Goal: Obtain resource: Obtain resource

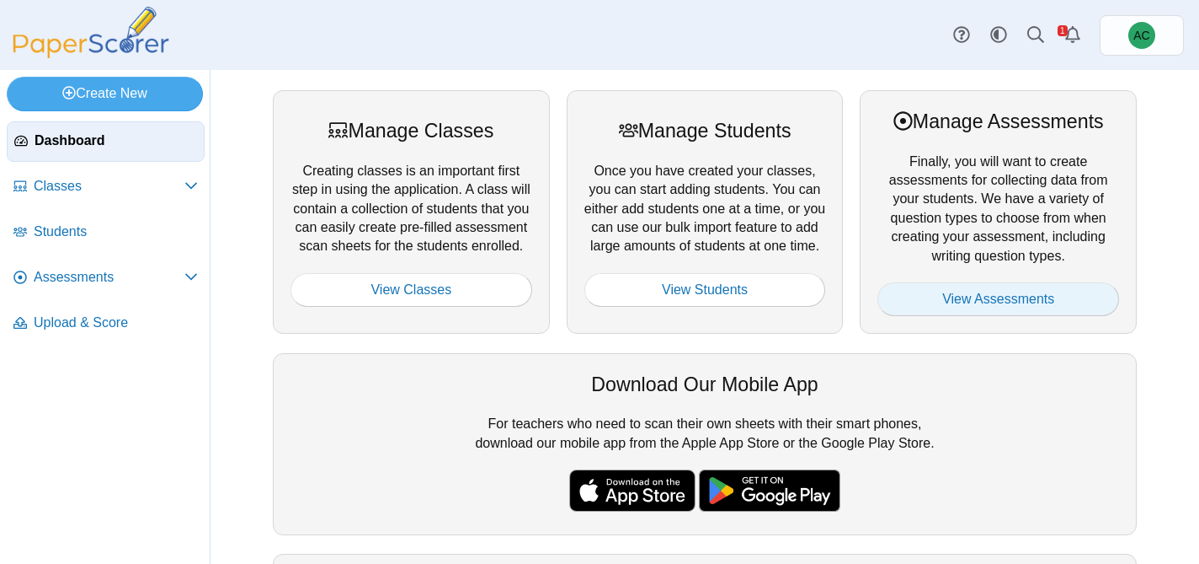
click at [913, 315] on link "View Assessments" at bounding box center [999, 299] width 242 height 34
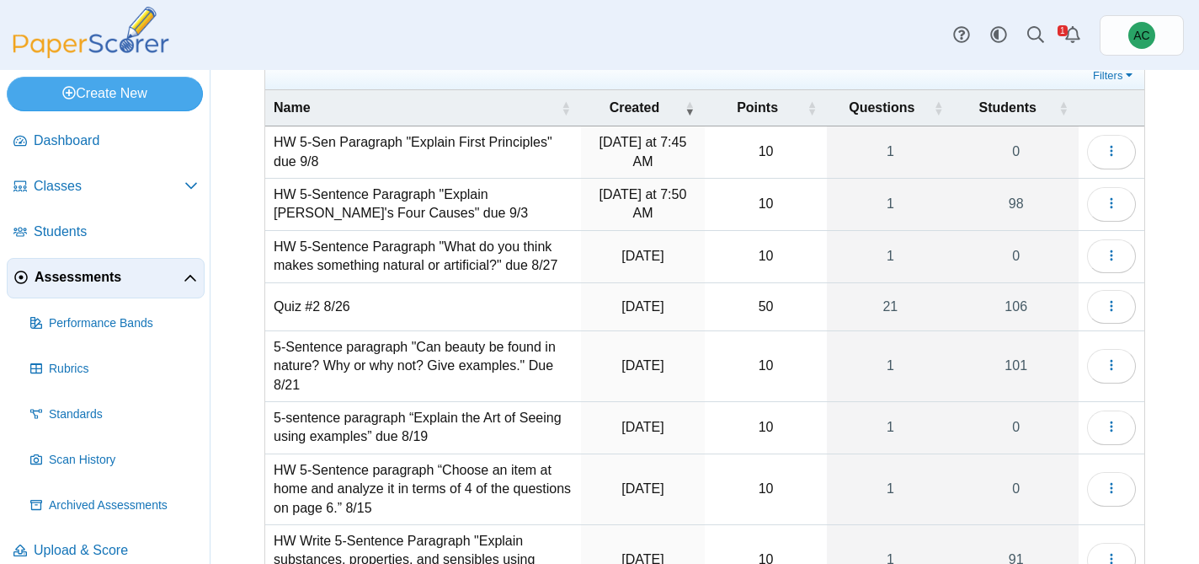
scroll to position [83, 0]
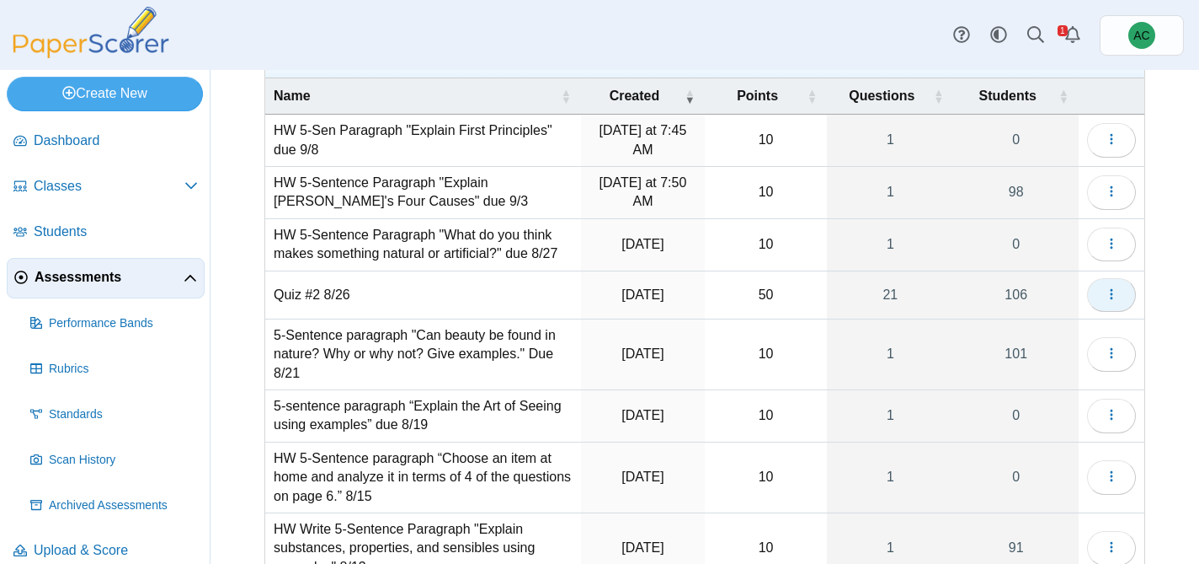
click at [1101, 295] on button "button" at bounding box center [1111, 295] width 49 height 34
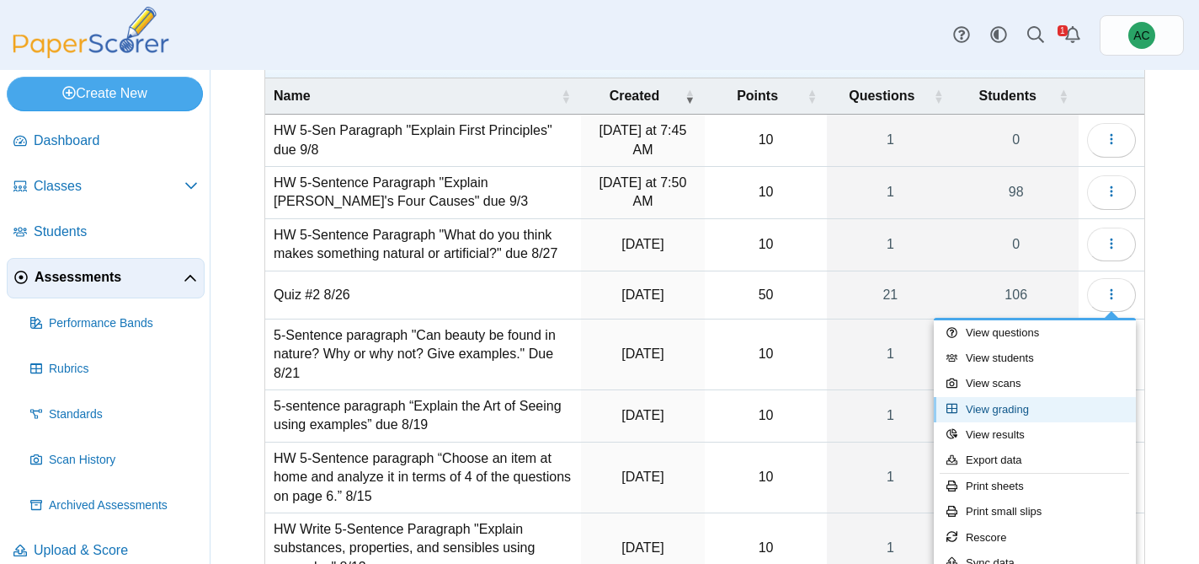
click at [1012, 406] on link "View grading" at bounding box center [1035, 409] width 202 height 25
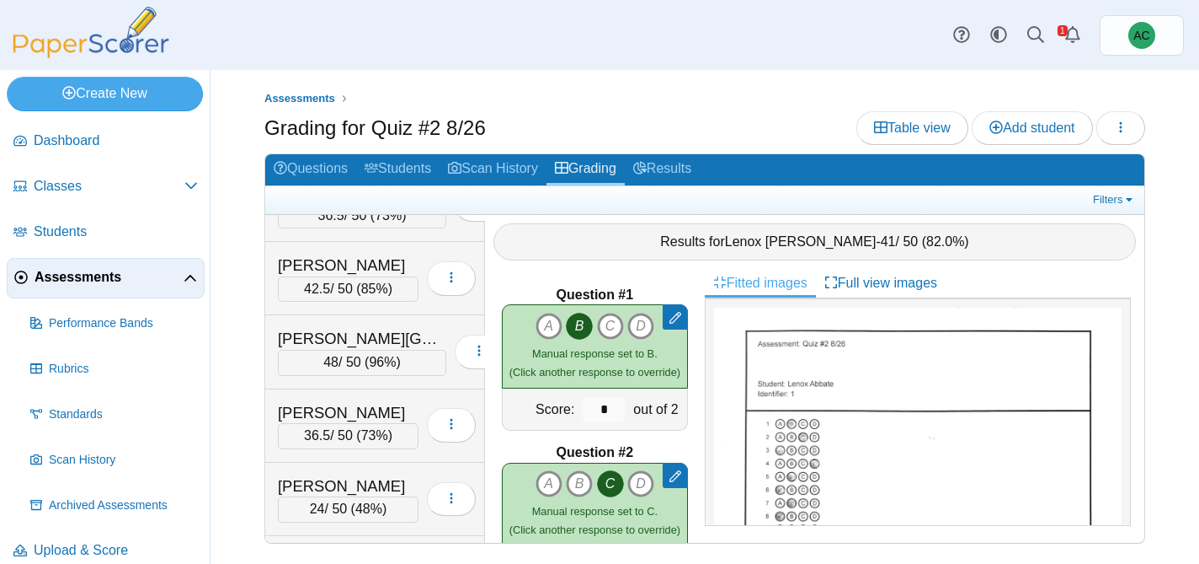
scroll to position [2031, 0]
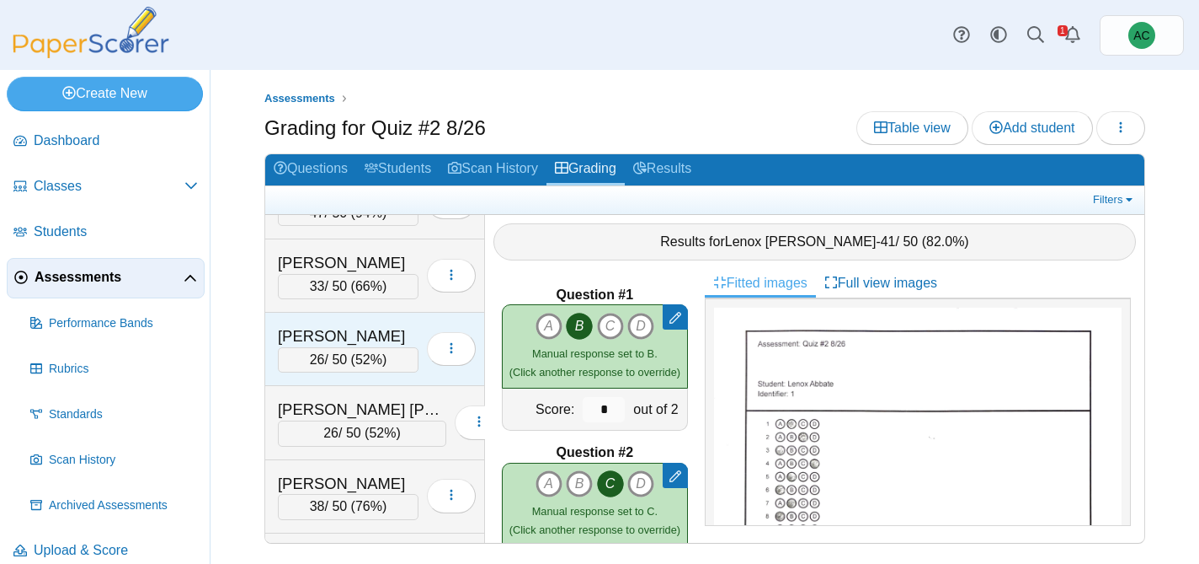
click at [355, 319] on div "Figueroa, Kadyn 26 / 50 ( 52% ) Loading…" at bounding box center [375, 349] width 220 height 73
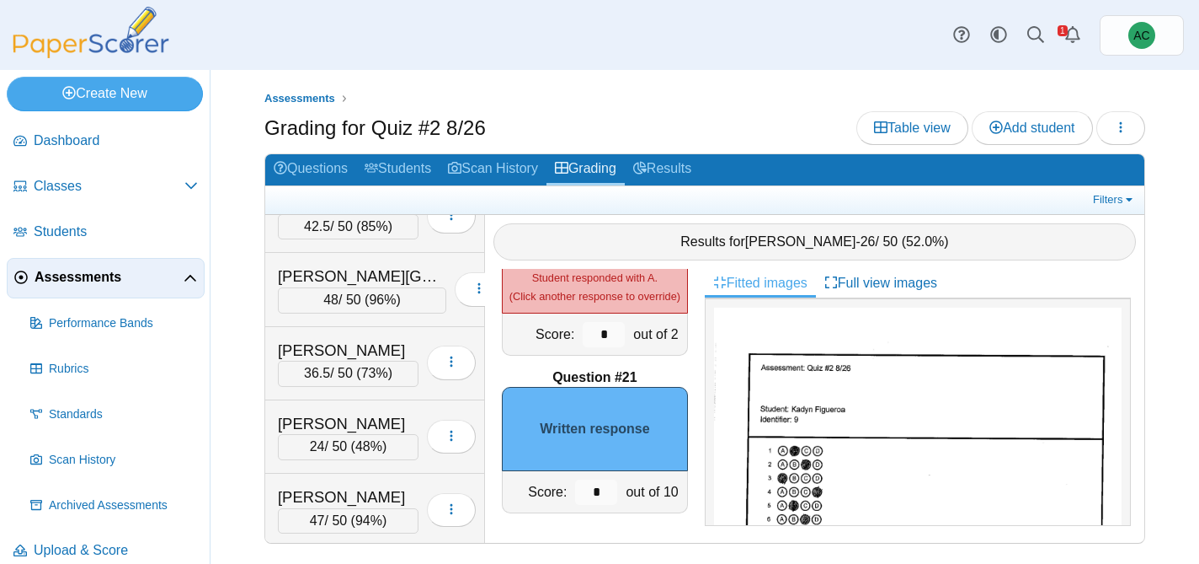
scroll to position [1655, 0]
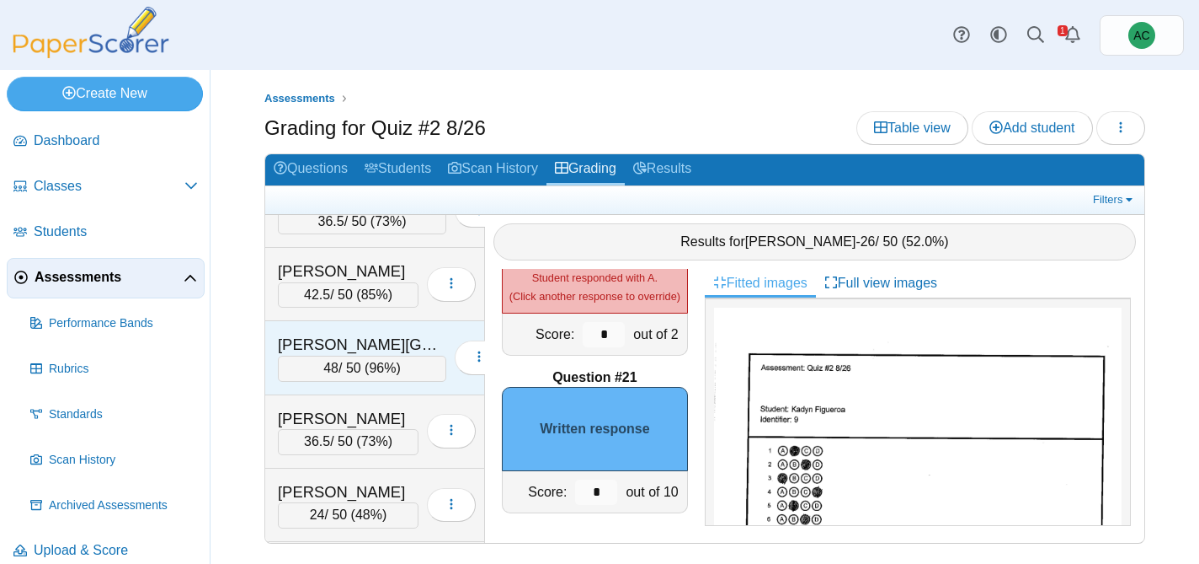
click at [380, 346] on div "Davies, Kinley" at bounding box center [362, 345] width 168 height 22
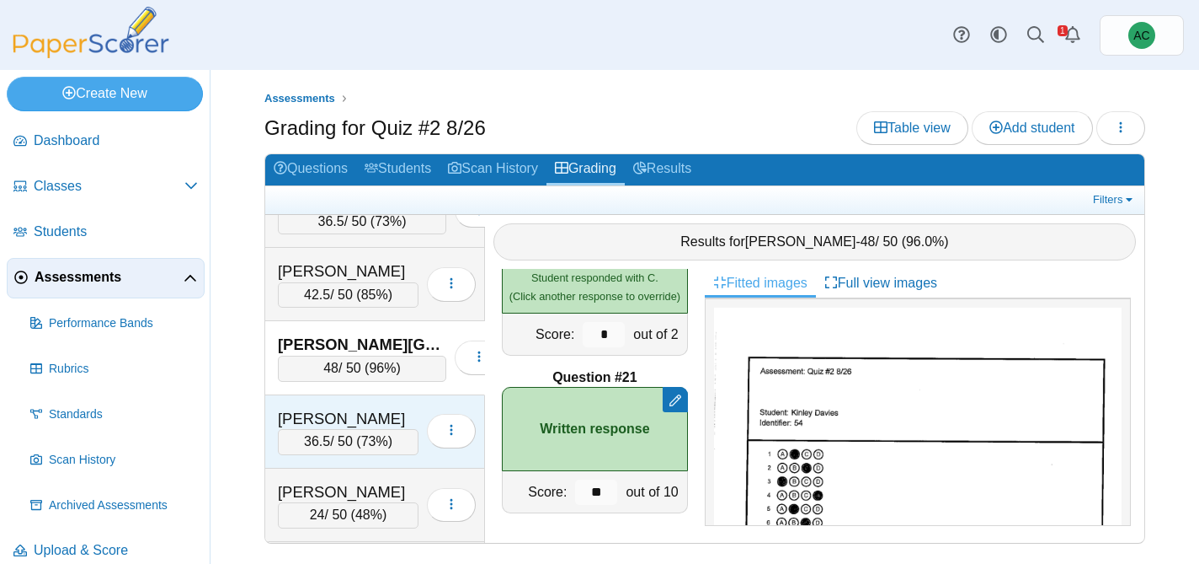
click at [355, 403] on div "Decker, Aubrey 36.5 / 50 ( 73% ) Loading…" at bounding box center [375, 431] width 220 height 73
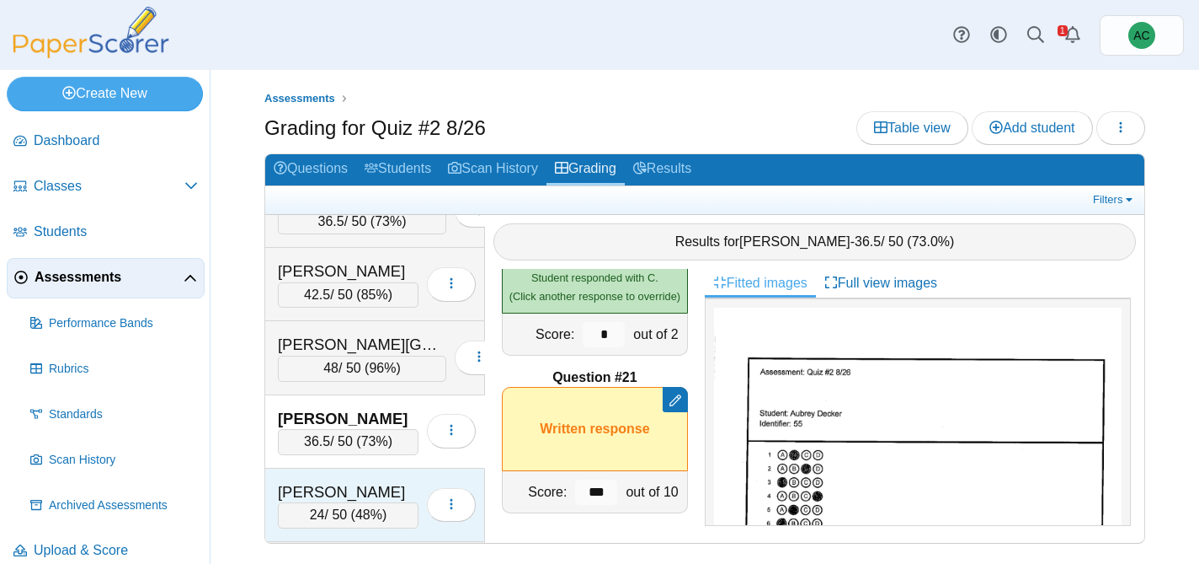
click at [347, 497] on div "[PERSON_NAME]" at bounding box center [348, 492] width 141 height 22
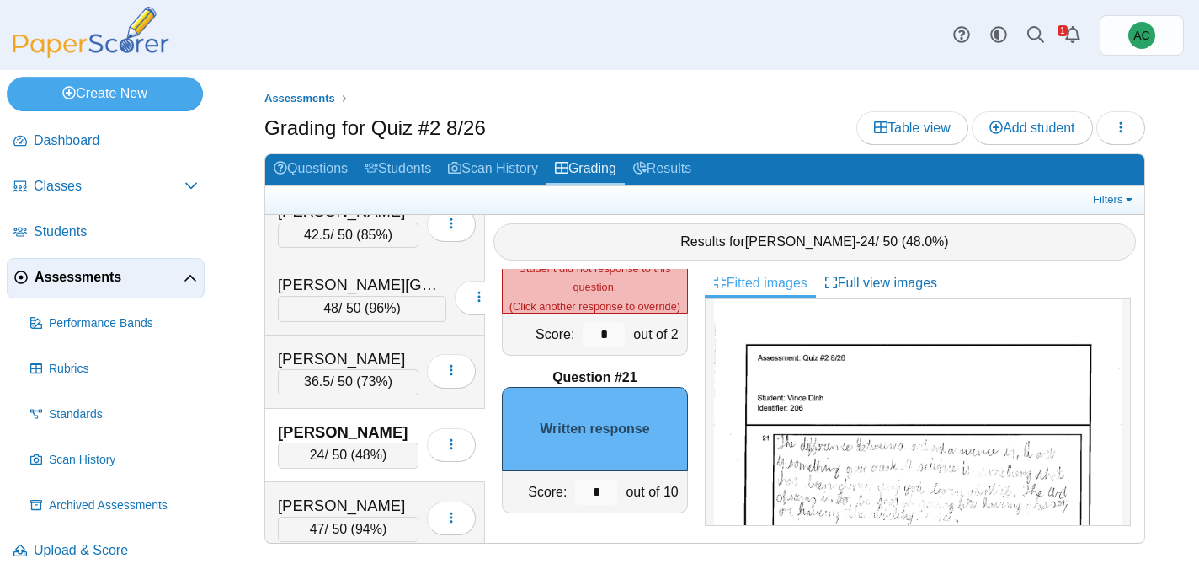
scroll to position [598, 0]
click at [337, 492] on div "Dougherty, Edwin 47 / 50 ( 94% ) Loading…" at bounding box center [375, 518] width 220 height 73
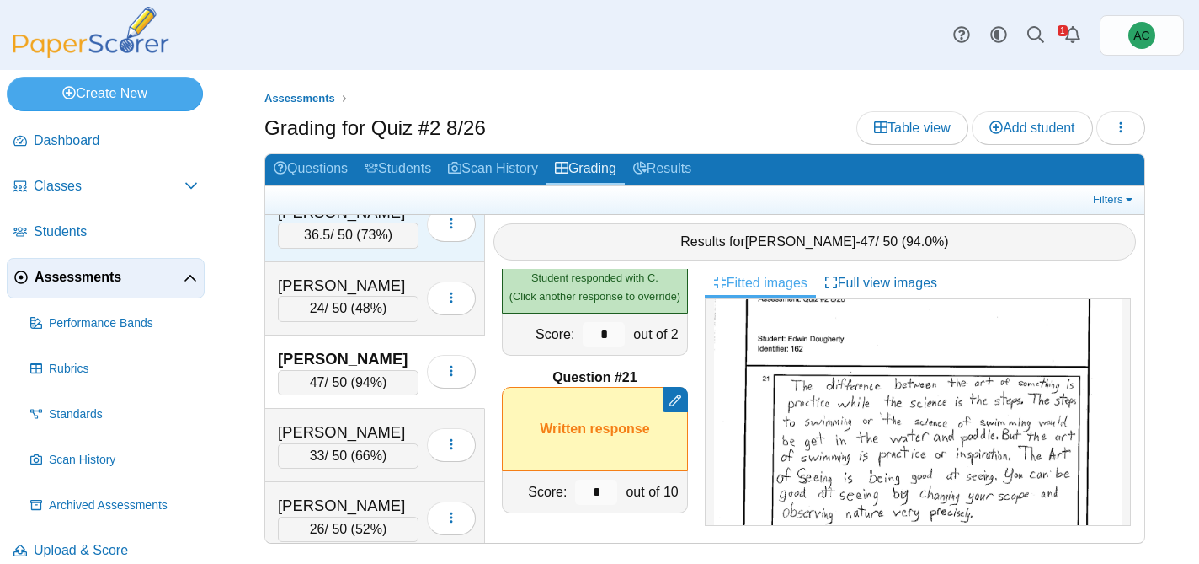
scroll to position [1865, 0]
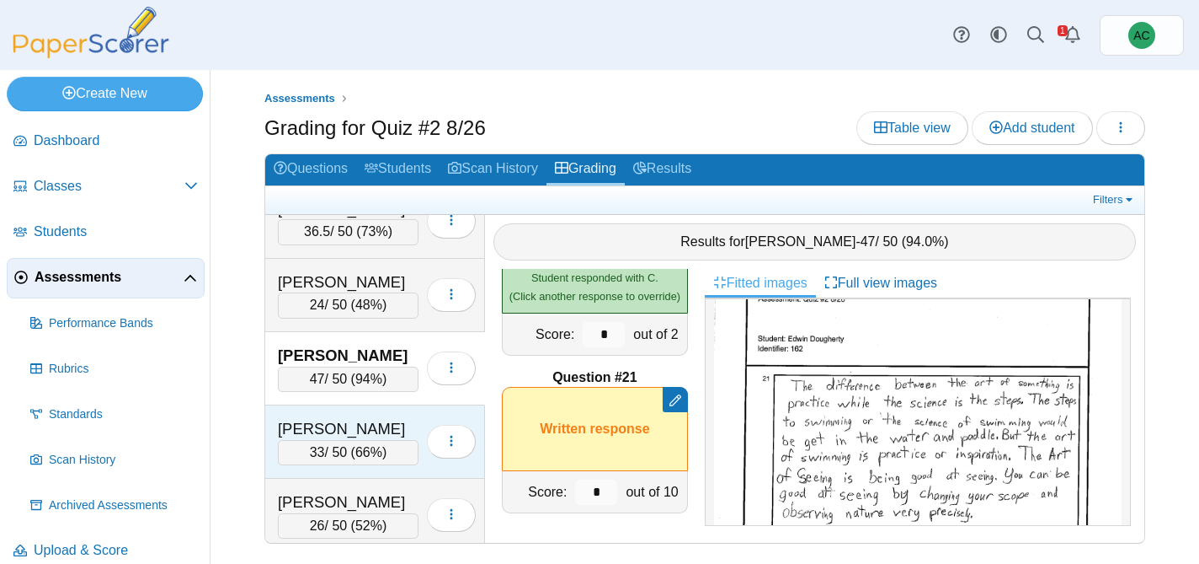
click at [325, 420] on div "Dunkin, Jeremiah" at bounding box center [348, 429] width 141 height 22
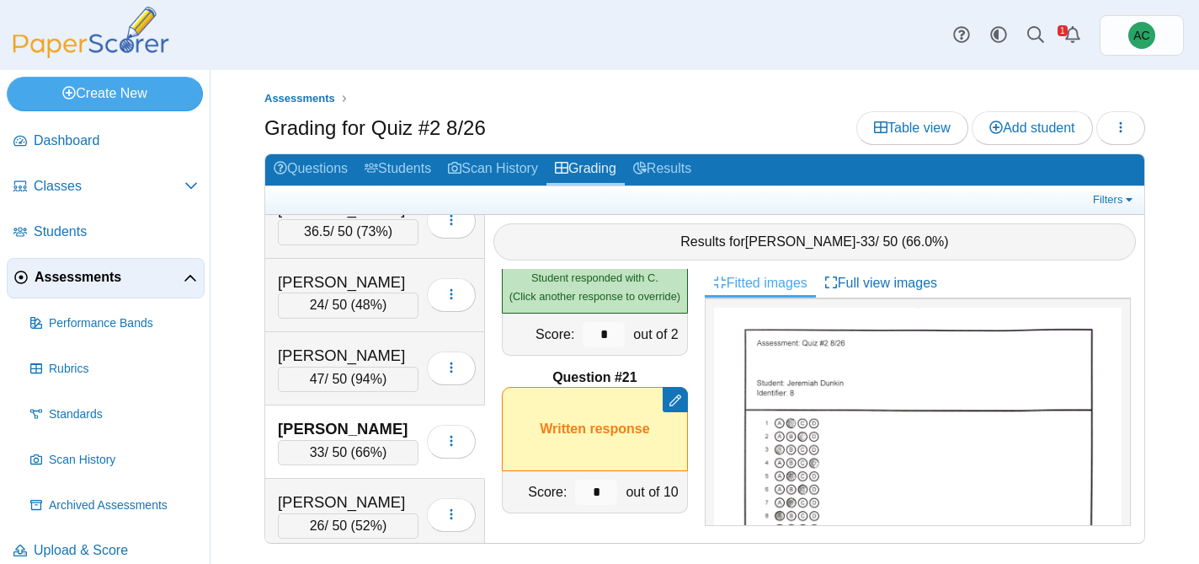
scroll to position [867, 0]
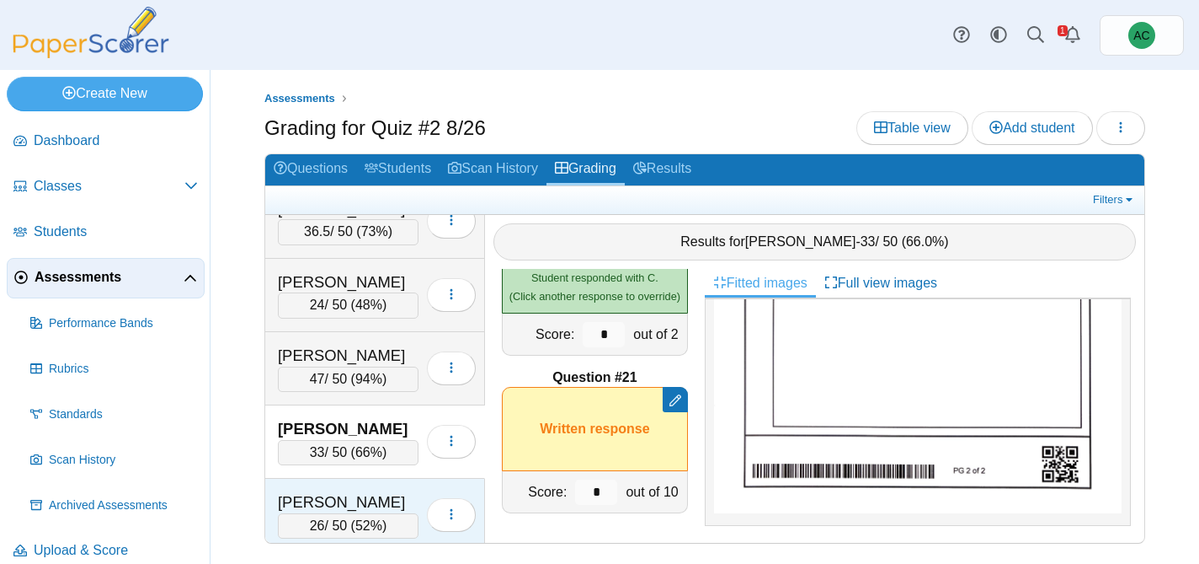
click at [361, 495] on div "Figueroa, Kadyn" at bounding box center [348, 502] width 141 height 22
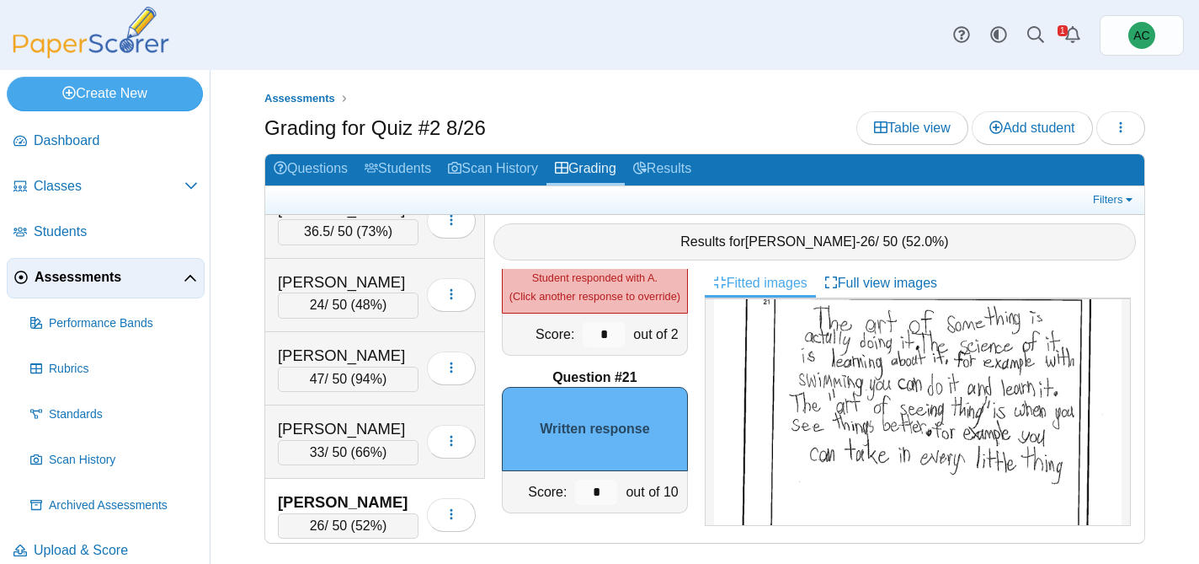
scroll to position [754, 0]
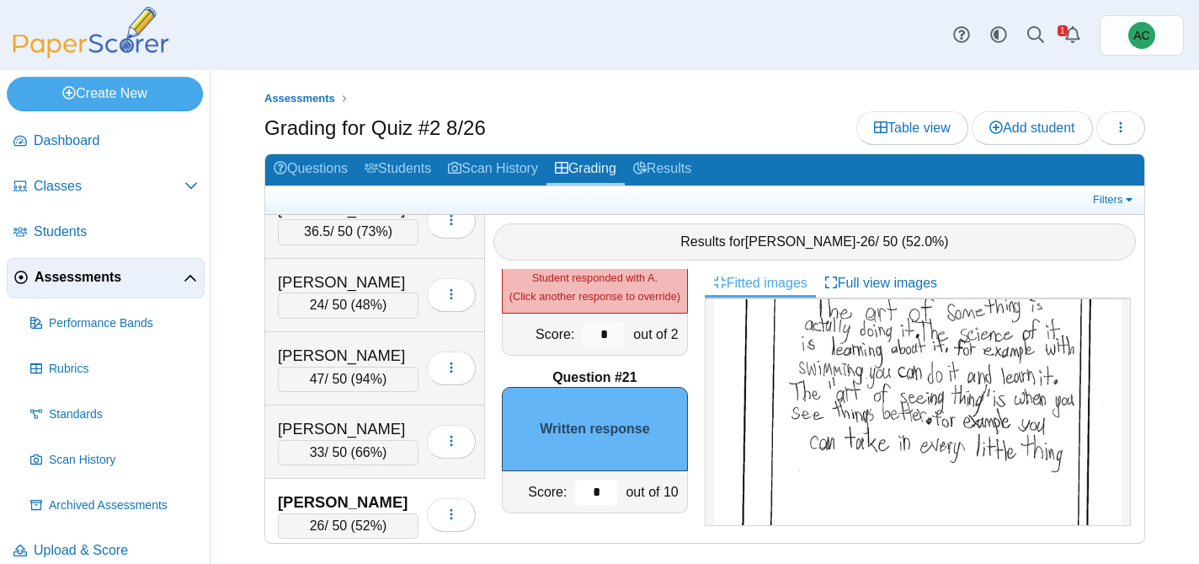
click at [601, 489] on input "*" at bounding box center [596, 491] width 42 height 25
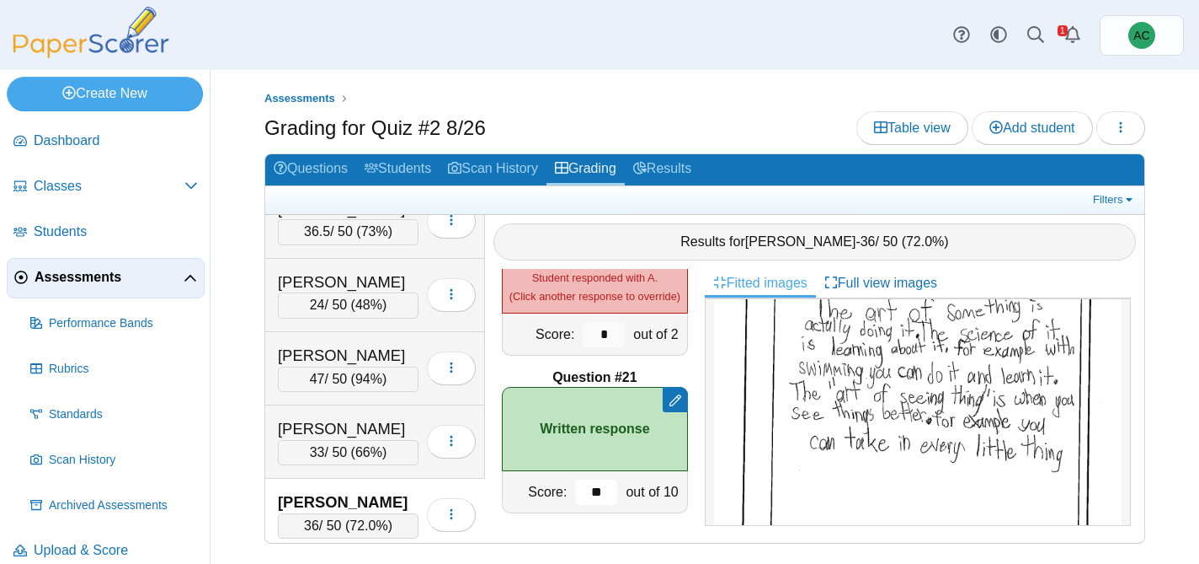
type input "**"
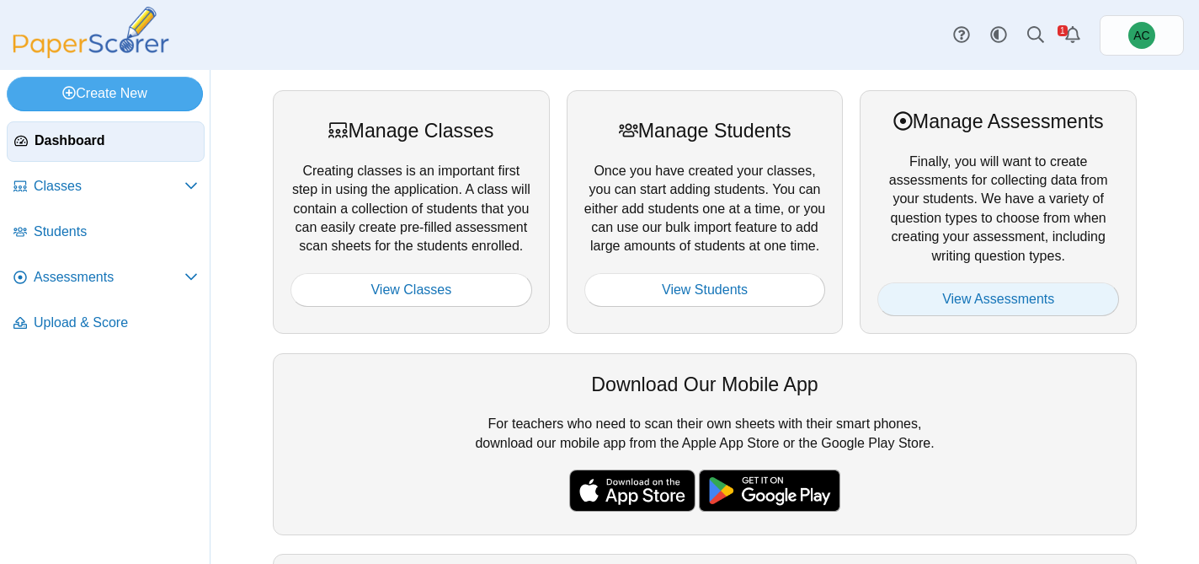
click at [925, 301] on link "View Assessments" at bounding box center [999, 299] width 242 height 34
click at [1059, 292] on link "View Assessments" at bounding box center [999, 299] width 242 height 34
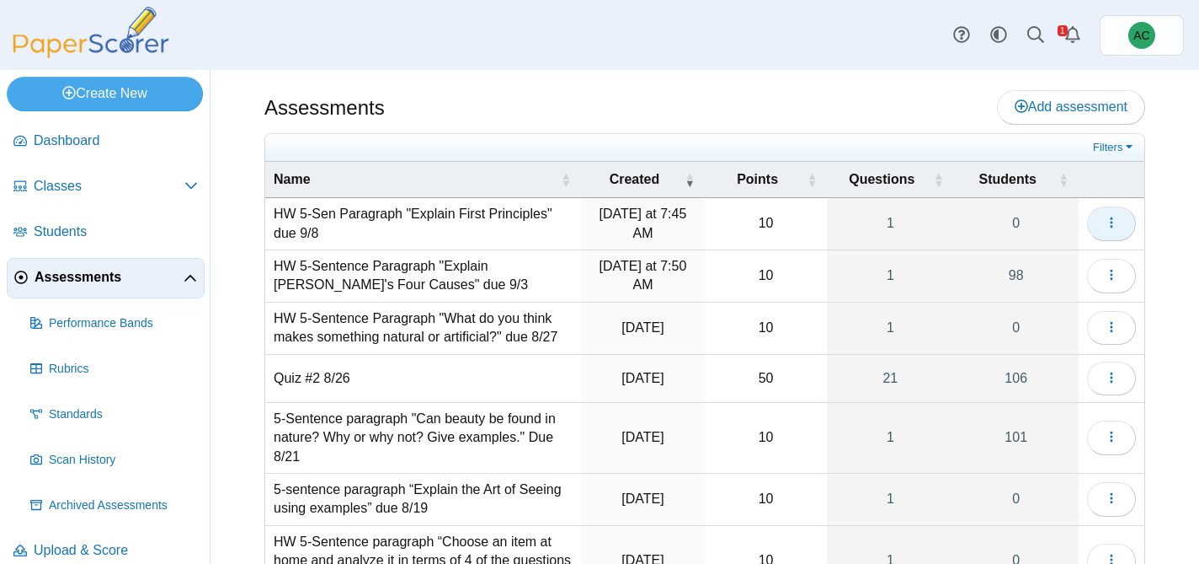
click at [1105, 219] on icon "button" at bounding box center [1111, 222] width 13 height 13
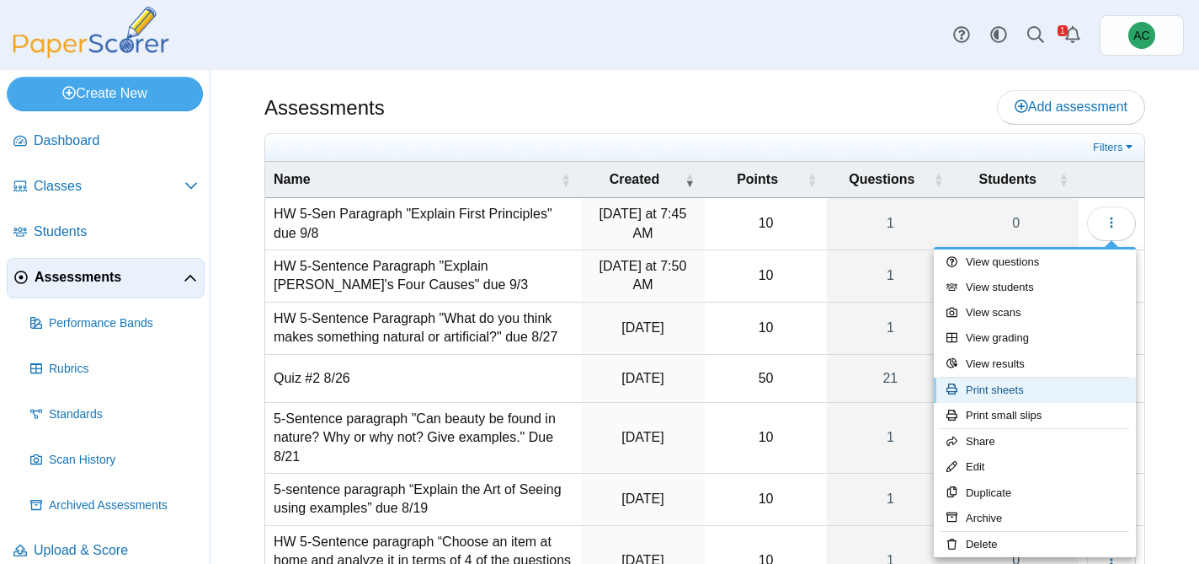
click at [996, 395] on link "Print sheets" at bounding box center [1035, 389] width 202 height 25
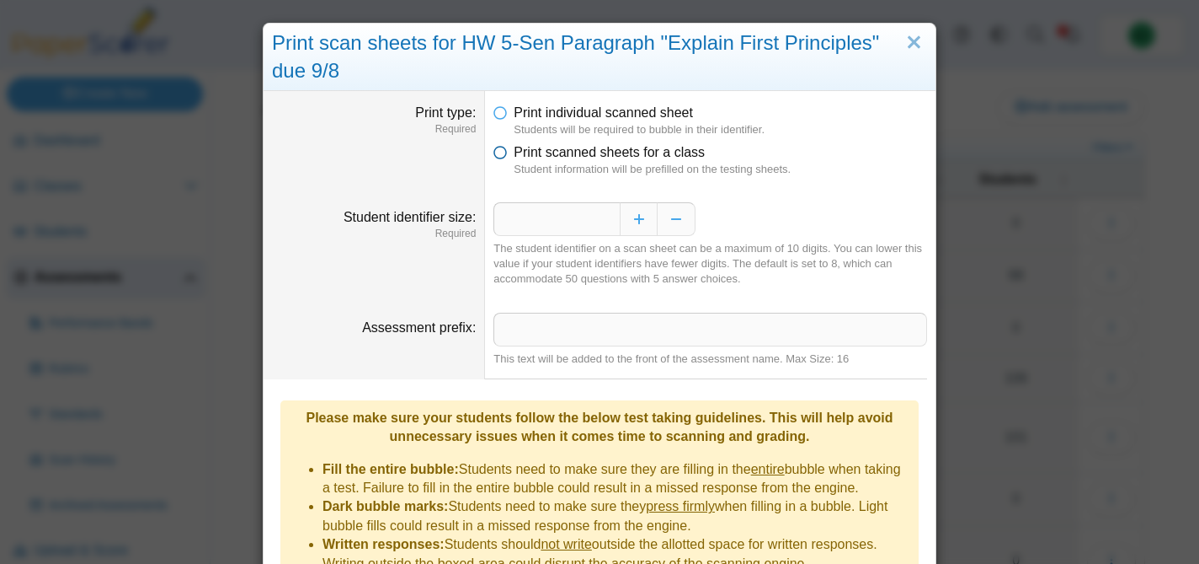
click at [616, 151] on span "Print scanned sheets for a class" at bounding box center [609, 152] width 191 height 14
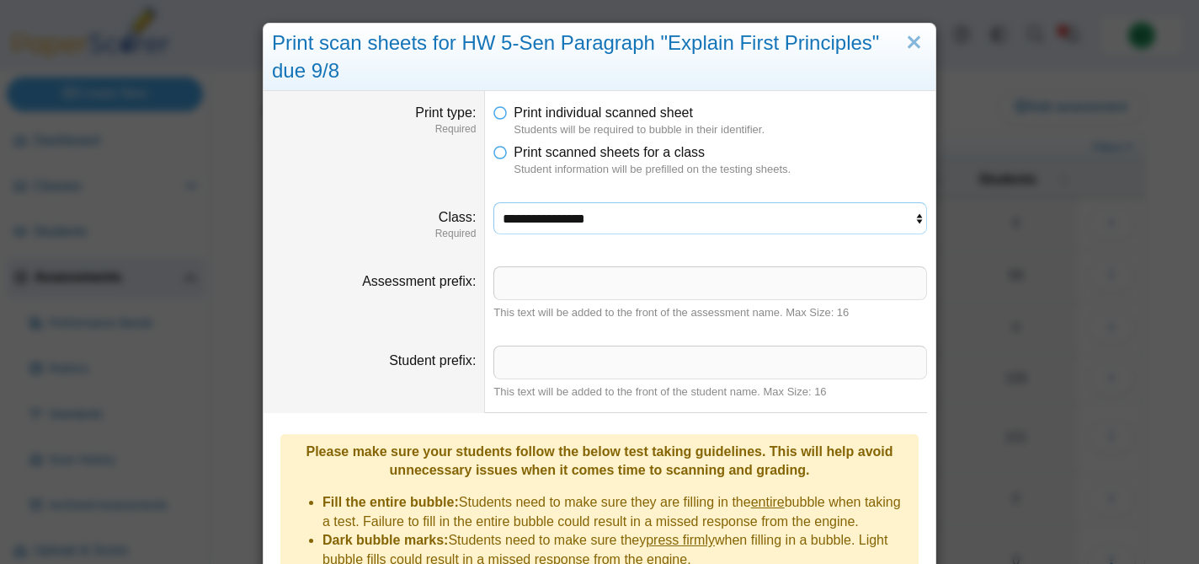
click at [554, 220] on select "**********" at bounding box center [711, 218] width 434 height 32
click at [494, 202] on select "**********" at bounding box center [711, 218] width 434 height 32
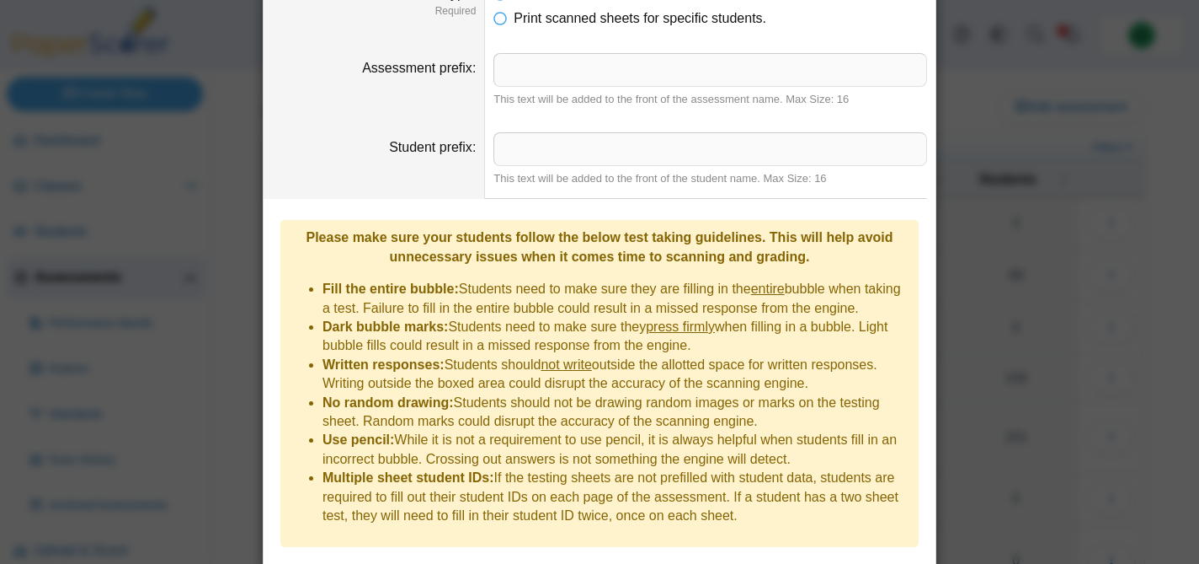
scroll to position [316, 0]
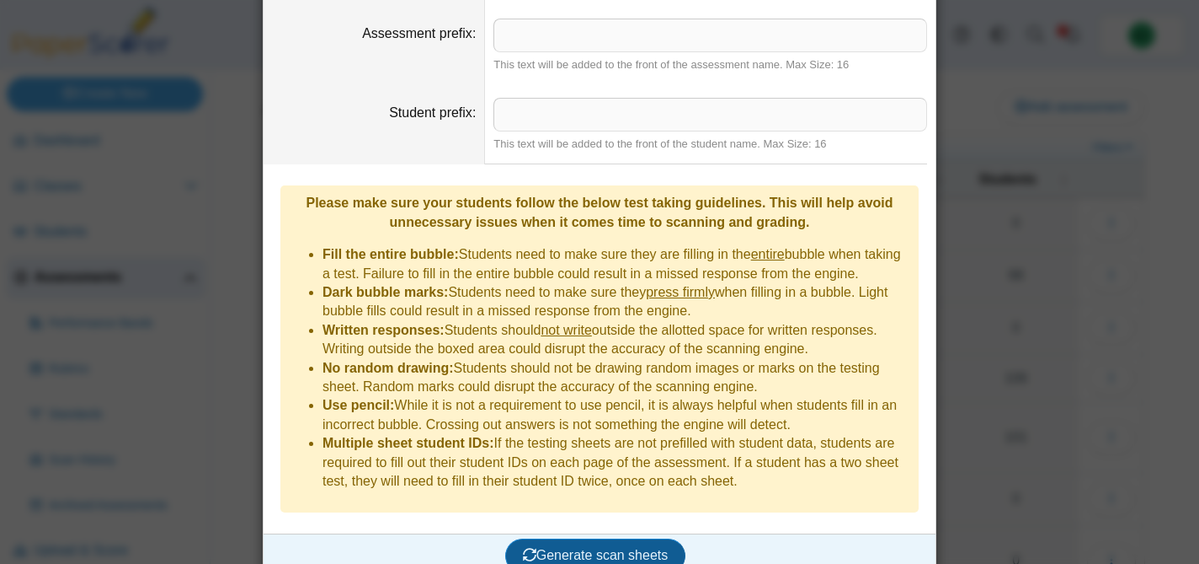
click at [609, 542] on button "Generate scan sheets" at bounding box center [595, 555] width 181 height 34
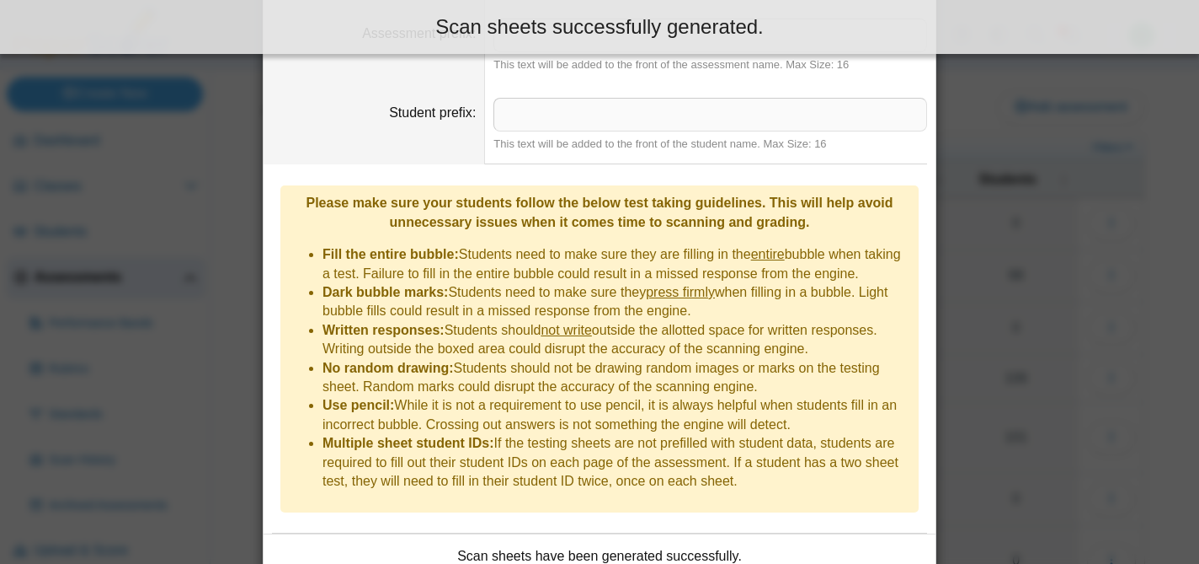
scroll to position [451, 0]
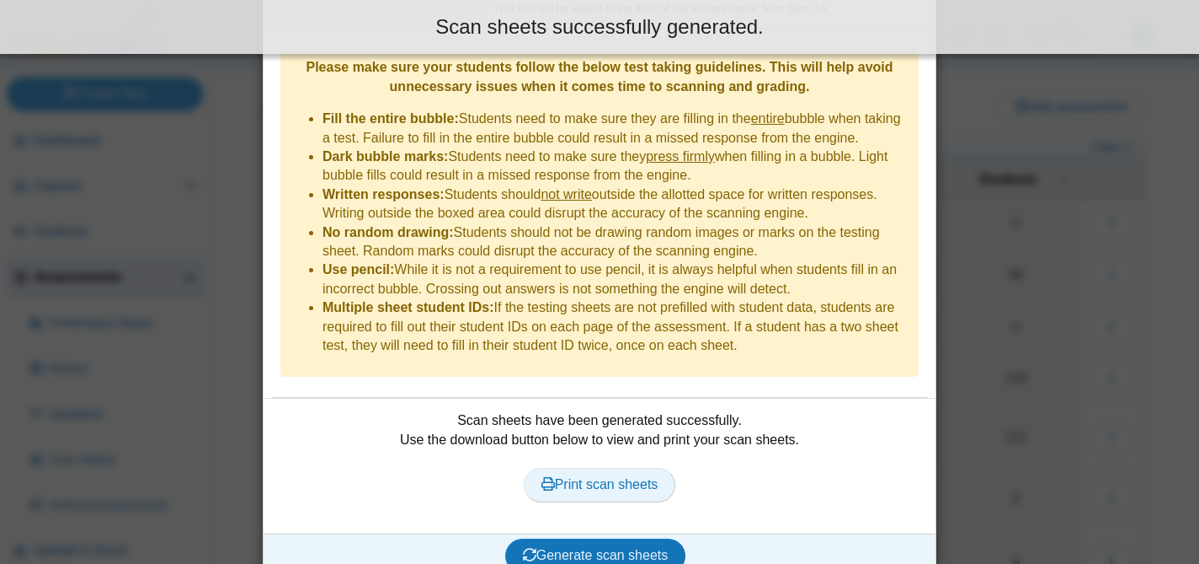
click at [558, 470] on link "Print scan sheets" at bounding box center [600, 484] width 152 height 34
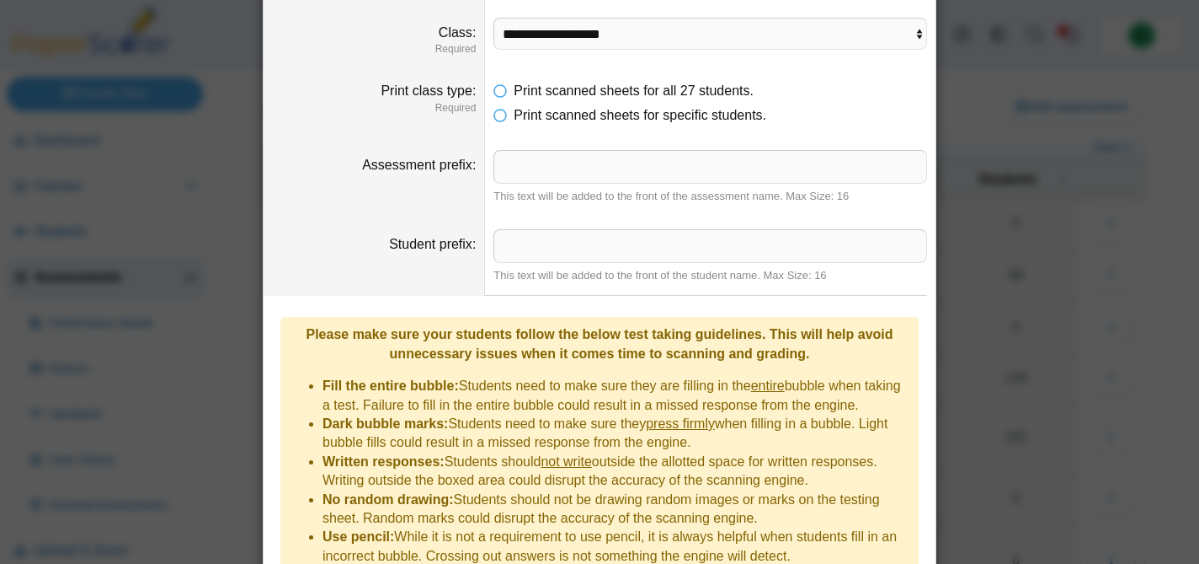
scroll to position [183, 0]
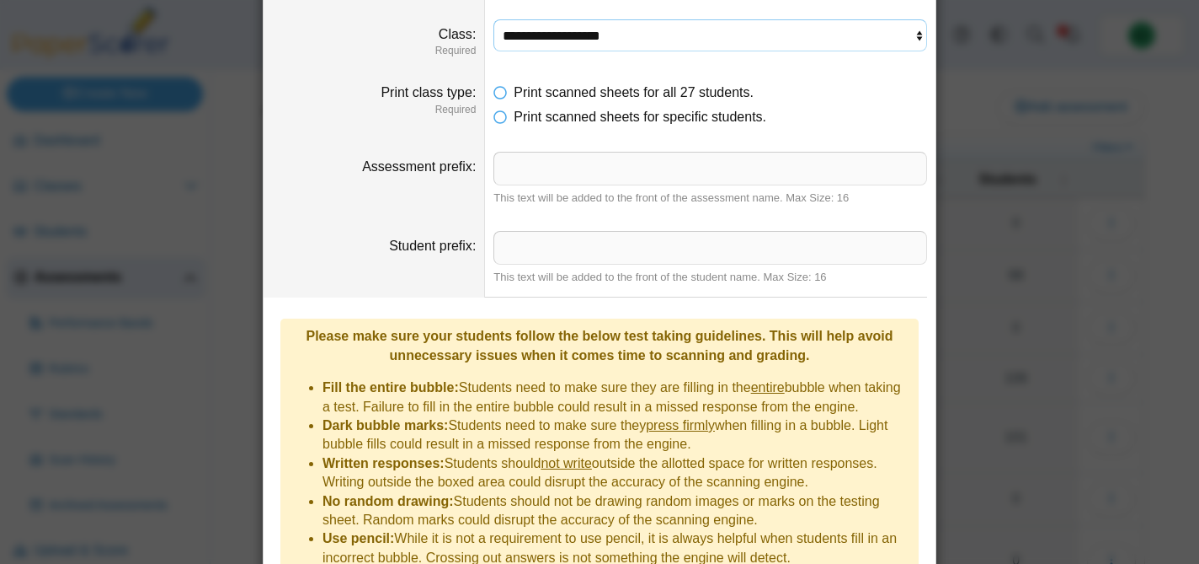
click at [511, 41] on select "**********" at bounding box center [711, 35] width 434 height 32
select select "**********"
click at [494, 19] on select "**********" at bounding box center [711, 35] width 434 height 32
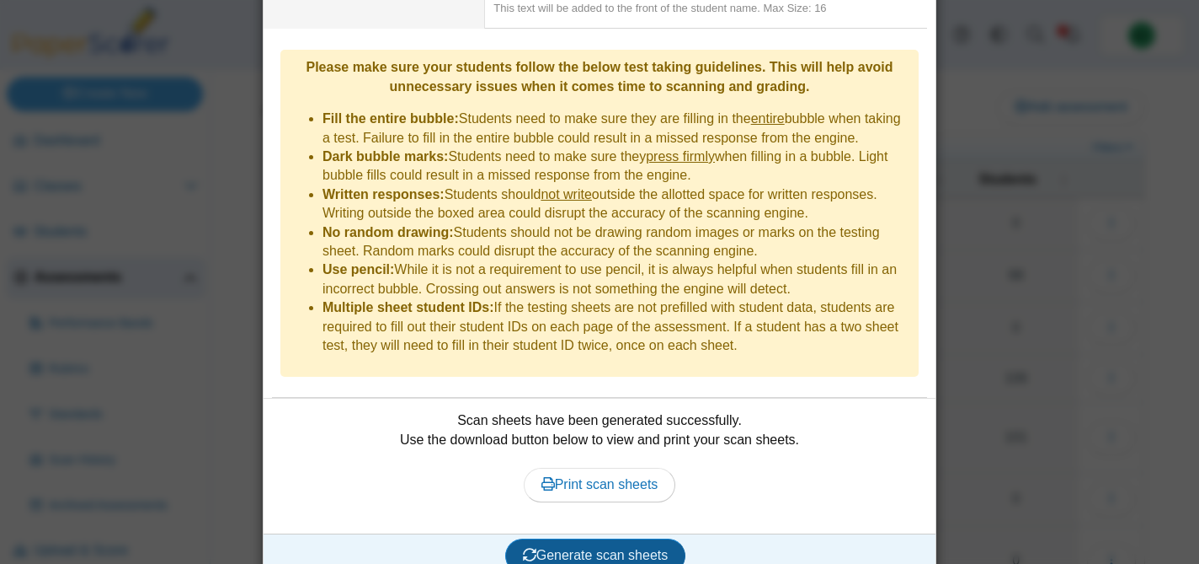
click at [564, 548] on span "Generate scan sheets" at bounding box center [596, 555] width 146 height 14
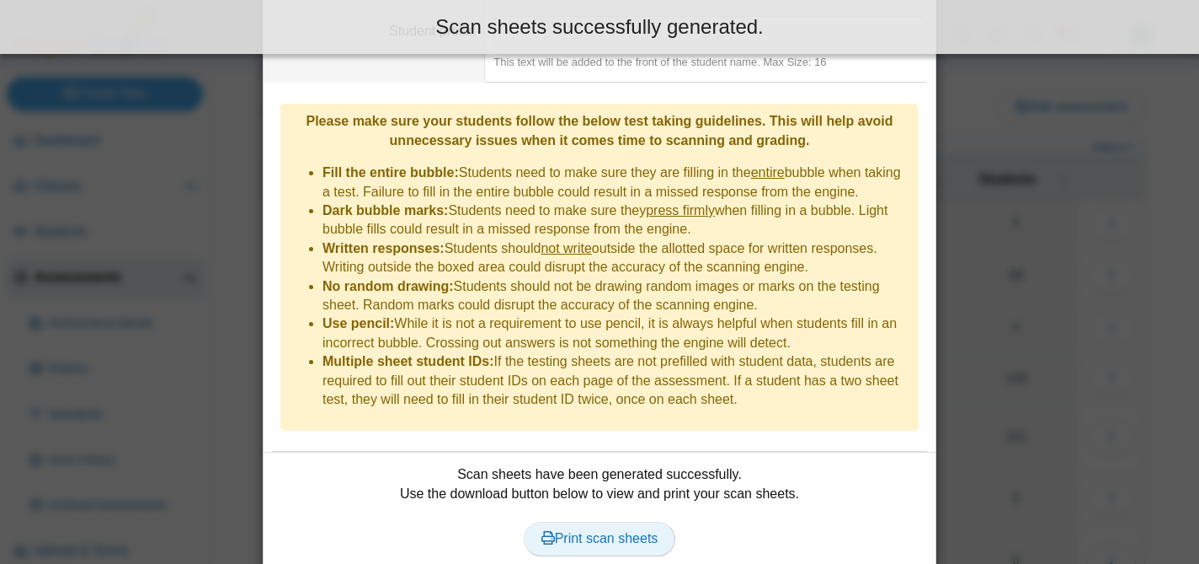
click at [590, 531] on span "Print scan sheets" at bounding box center [600, 538] width 117 height 14
